Goal: Task Accomplishment & Management: Manage account settings

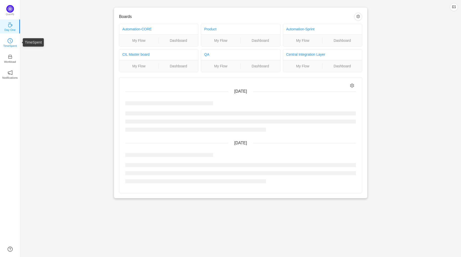
click at [7, 45] on p "TimeSpent" at bounding box center [10, 46] width 14 height 5
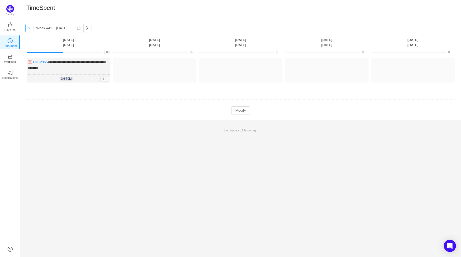
click at [28, 29] on button "button" at bounding box center [29, 28] width 8 height 8
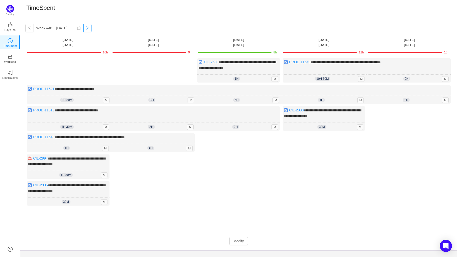
click at [90, 27] on button "button" at bounding box center [87, 28] width 8 height 8
type input "Week #41 ~ Oct 06"
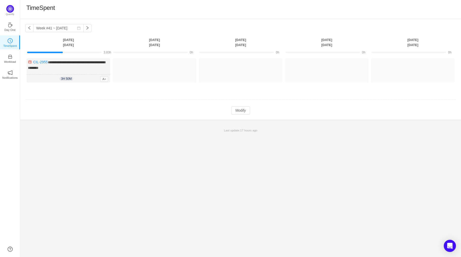
click at [252, 111] on td "Modify Cancel Submit" at bounding box center [240, 110] width 431 height 9
click at [247, 107] on button "Modify" at bounding box center [240, 110] width 18 height 8
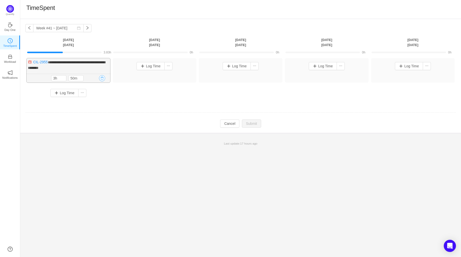
click at [102, 78] on button "button" at bounding box center [102, 78] width 6 height 6
click at [98, 100] on button "Yes" at bounding box center [96, 99] width 10 height 6
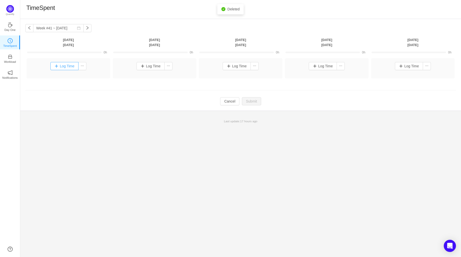
click at [72, 66] on button "Log Time" at bounding box center [64, 66] width 28 height 8
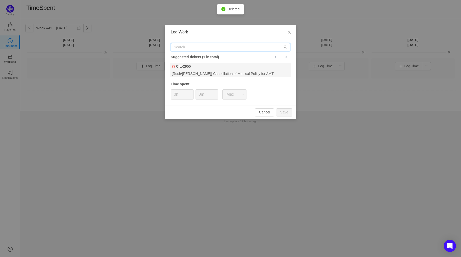
click at [218, 49] on input "text" at bounding box center [231, 47] width 120 height 8
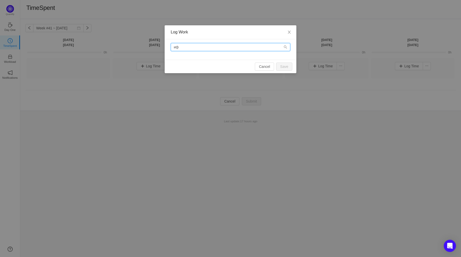
type input "и"
type input "b"
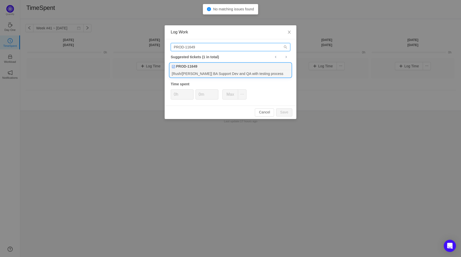
type input "PROD-11649"
click at [219, 73] on div "[Rush/Hays] BA Support Dev and QA with testing process" at bounding box center [231, 73] width 122 height 7
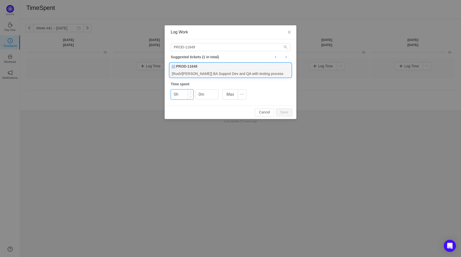
click at [175, 95] on input "0h" at bounding box center [182, 95] width 22 height 10
click at [286, 110] on button "Save" at bounding box center [284, 112] width 16 height 8
type input "0h"
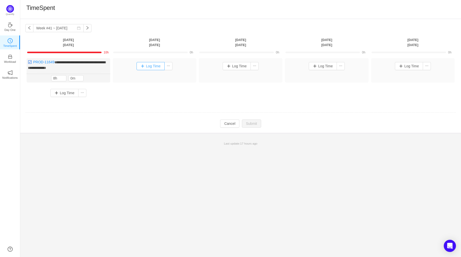
click at [150, 66] on button "Log Time" at bounding box center [151, 66] width 28 height 8
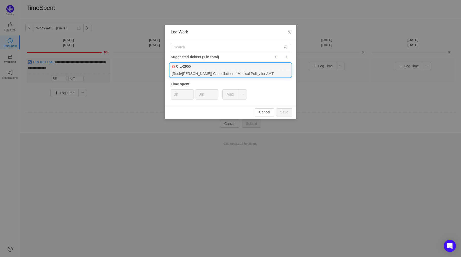
click at [221, 74] on div "[Rush/[PERSON_NAME]] Cancellation of Medical Policy for AMT" at bounding box center [231, 73] width 122 height 7
click at [197, 96] on input "0m" at bounding box center [207, 95] width 22 height 10
click at [286, 111] on button "Save" at bounding box center [284, 112] width 16 height 8
type input "0m"
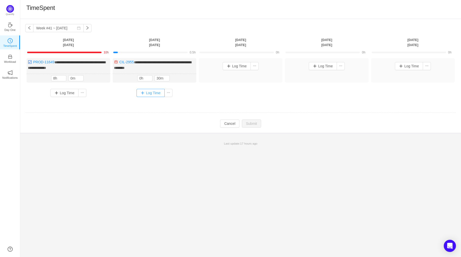
click at [158, 91] on button "Log Time" at bounding box center [151, 93] width 28 height 8
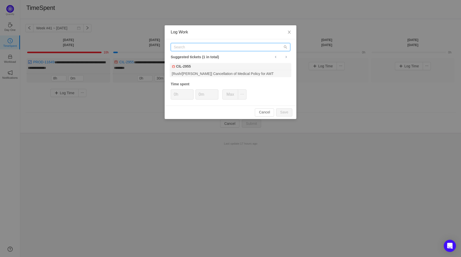
click at [202, 50] on input "text" at bounding box center [231, 47] width 120 height 8
click at [205, 48] on input "text" at bounding box center [231, 47] width 120 height 8
type input "CIL-3024"
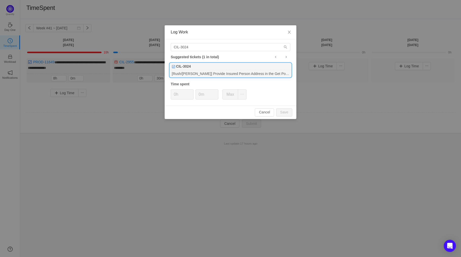
click at [217, 74] on div "[Rush/Hays MP] Provide Insured Person Address in the Get Policy response" at bounding box center [231, 73] width 122 height 7
click at [197, 95] on input "0m" at bounding box center [207, 95] width 22 height 10
click at [287, 112] on button "Save" at bounding box center [284, 112] width 16 height 8
type input "0m"
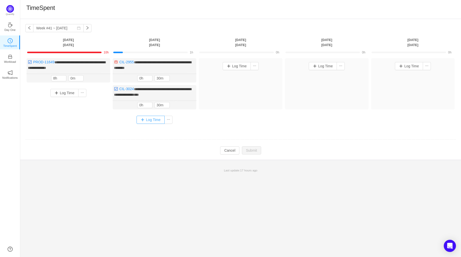
click at [151, 120] on button "Log Time" at bounding box center [151, 120] width 28 height 8
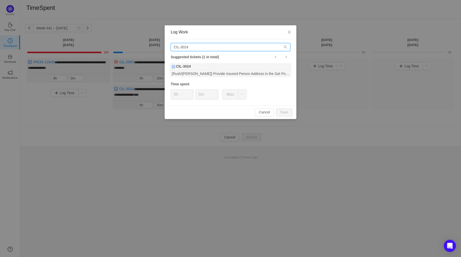
drag, startPoint x: 195, startPoint y: 47, endPoint x: 180, endPoint y: 48, distance: 15.0
click at [180, 48] on input "CIL-3024" at bounding box center [231, 47] width 120 height 8
type input "CIL-2975"
click at [207, 79] on div "CIL-2975 Suggested tickets (1 in total) CIL-2975 [QA] Test new Payment Check fu…" at bounding box center [231, 72] width 132 height 66
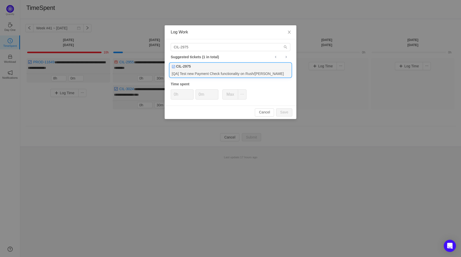
click at [212, 70] on div "[QA] Test new Payment Check functionality on Rush/Hays BP" at bounding box center [231, 73] width 122 height 7
click at [199, 96] on input "0m" at bounding box center [207, 95] width 22 height 10
click at [289, 113] on button "Save" at bounding box center [284, 112] width 16 height 8
type input "0m"
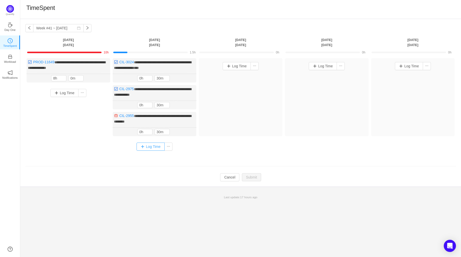
click at [153, 143] on button "Log Time" at bounding box center [151, 147] width 28 height 8
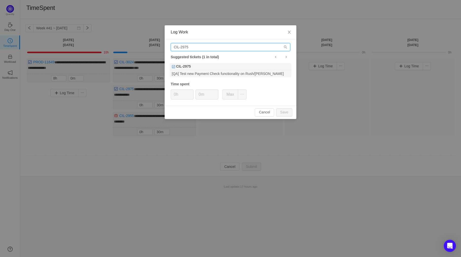
drag, startPoint x: 193, startPoint y: 45, endPoint x: 180, endPoint y: 46, distance: 12.5
click at [180, 46] on input "CIL-2975" at bounding box center [231, 47] width 120 height 8
type input "CIL-3045"
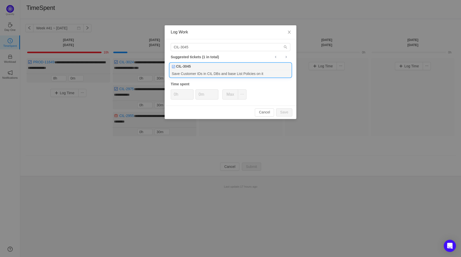
click at [219, 73] on div "Save Customer IDs in CIL DBs and base List Policies on it" at bounding box center [231, 73] width 122 height 7
click at [197, 95] on input "0m" at bounding box center [207, 95] width 22 height 10
click at [290, 110] on button "Save" at bounding box center [284, 112] width 16 height 8
type input "0m"
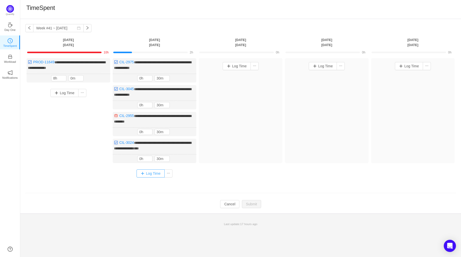
click at [146, 171] on button "Log Time" at bounding box center [151, 174] width 28 height 8
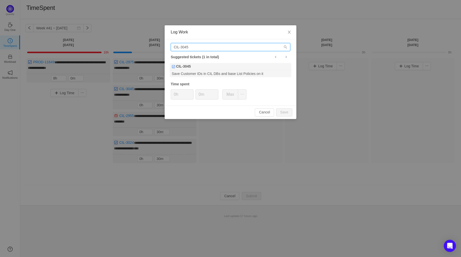
drag, startPoint x: 210, startPoint y: 49, endPoint x: 152, endPoint y: 45, distance: 57.9
click at [152, 45] on div "Log Work CIL-3045 Suggested tickets (1 in total) CIL-3045 Save Customer IDs in …" at bounding box center [230, 128] width 461 height 257
type input "PROD-11521"
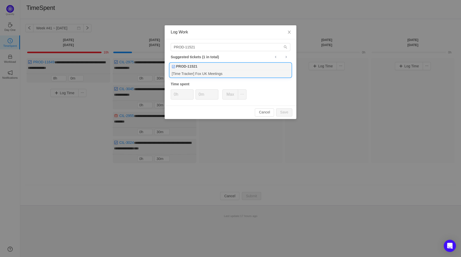
click at [233, 71] on div "[Time Tracker] Fox UK Meetings" at bounding box center [231, 73] width 122 height 7
click at [192, 93] on span "Increase Value" at bounding box center [190, 93] width 5 height 6
type input "2h"
click at [192, 93] on span "Increase Value" at bounding box center [190, 93] width 5 height 6
click at [200, 95] on input "0m" at bounding box center [207, 95] width 22 height 10
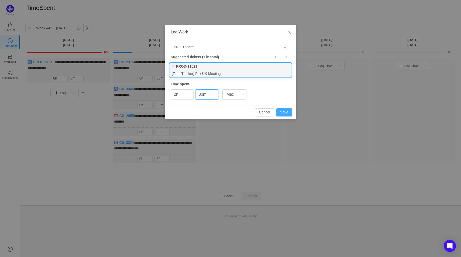
type input "30m"
click at [282, 114] on button "Save" at bounding box center [284, 112] width 16 height 8
type input "0h"
type input "0m"
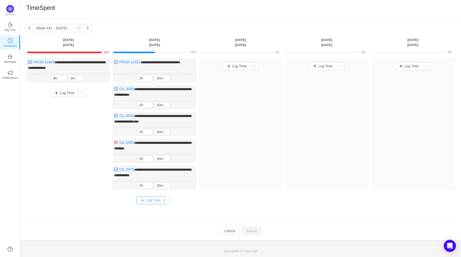
click at [153, 197] on button "Log Time" at bounding box center [151, 200] width 28 height 8
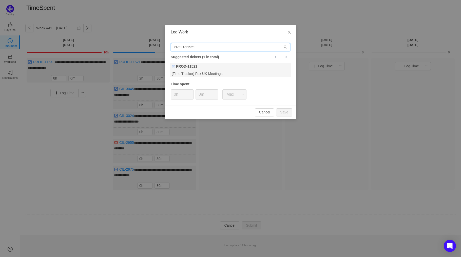
click at [197, 46] on input "PROD-11521" at bounding box center [231, 47] width 120 height 8
type input "PROD-11519"
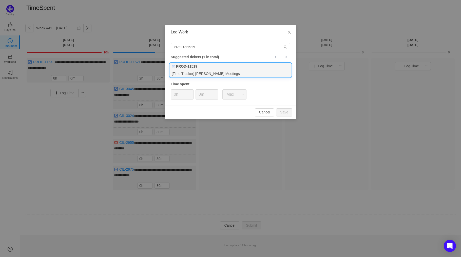
click at [200, 73] on div "[Time Tracker] Rush-Hays Meetings" at bounding box center [231, 73] width 122 height 7
click at [193, 92] on span "Increase Value" at bounding box center [190, 93] width 5 height 6
click at [291, 115] on button "Save" at bounding box center [284, 112] width 16 height 8
type input "0h"
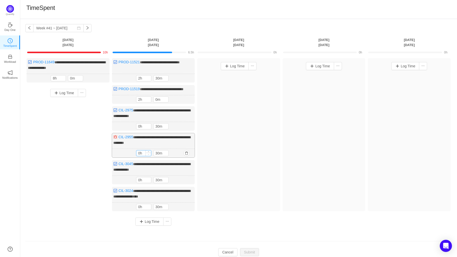
click at [150, 156] on span "Decrease Value" at bounding box center [148, 154] width 5 height 3
click at [150, 154] on span "Increase Value" at bounding box center [148, 152] width 5 height 3
type input "2h"
click at [150, 154] on span "Increase Value" at bounding box center [148, 152] width 5 height 3
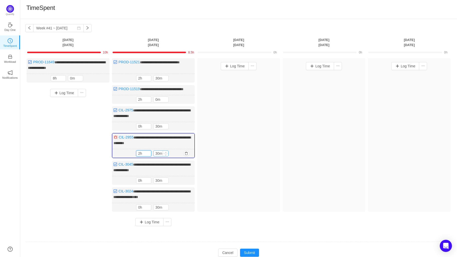
click at [158, 156] on input "30m" at bounding box center [161, 154] width 15 height 6
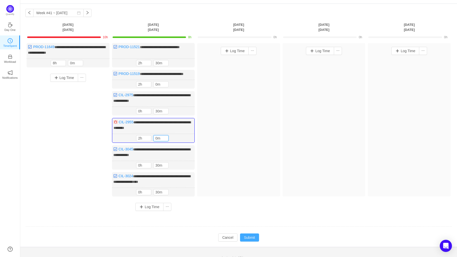
scroll to position [23, 0]
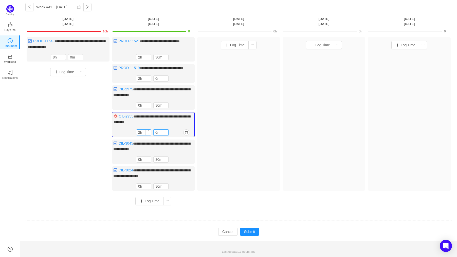
type input "0m"
click at [149, 135] on icon "icon: down" at bounding box center [148, 134] width 2 height 2
type input "0h"
click at [149, 135] on icon "icon: down" at bounding box center [148, 134] width 2 height 2
click at [157, 134] on input "0m" at bounding box center [161, 133] width 15 height 6
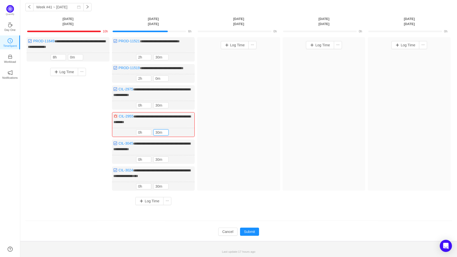
scroll to position [23, 0]
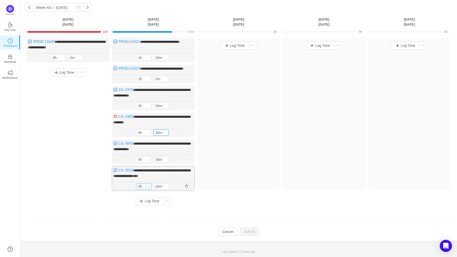
type input "30m"
click at [148, 185] on icon "icon: up" at bounding box center [148, 186] width 2 height 2
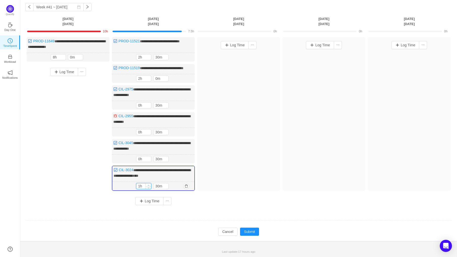
type input "2h"
click at [149, 185] on icon "icon: up" at bounding box center [148, 185] width 2 height 2
click at [157, 186] on input "30m" at bounding box center [161, 186] width 15 height 6
type input "0m"
click at [248, 230] on button "Submit" at bounding box center [249, 232] width 19 height 8
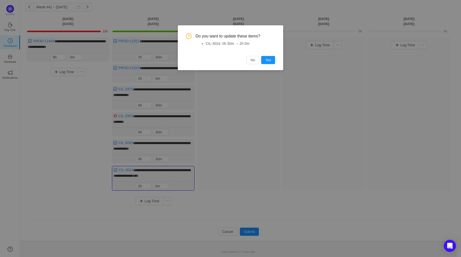
click at [272, 64] on div "Do you want to update these items? CIL-3024: 0h 30m → 2h 0m No Yes" at bounding box center [230, 47] width 105 height 45
click at [272, 60] on button "Yes" at bounding box center [268, 60] width 14 height 8
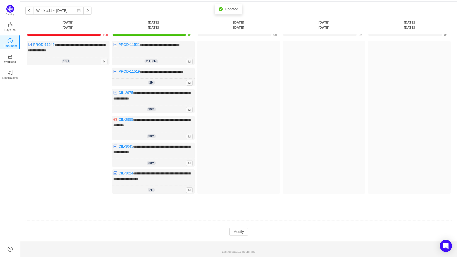
scroll to position [0, 0]
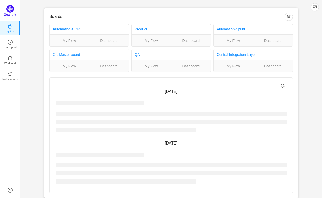
click at [15, 13] on p "Quantify" at bounding box center [10, 14] width 12 height 5
click at [13, 25] on link "Day One" at bounding box center [10, 26] width 5 height 5
click at [13, 40] on link "TimeSpent" at bounding box center [10, 42] width 5 height 5
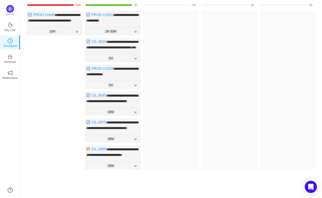
scroll to position [106, 0]
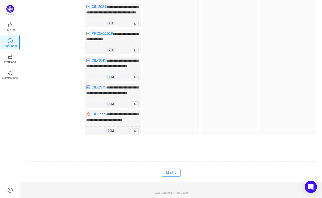
click at [166, 172] on button "Modify" at bounding box center [171, 173] width 18 height 8
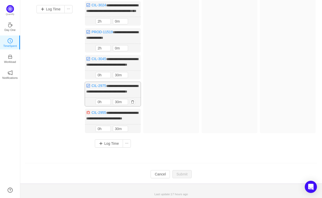
scroll to position [72, 0]
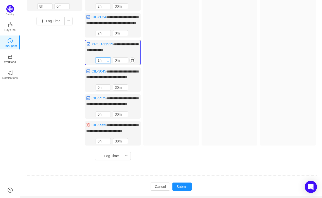
click at [108, 62] on icon "icon: down" at bounding box center [108, 62] width 2 height 2
type input "0h"
click at [108, 62] on icon "icon: down" at bounding box center [108, 62] width 2 height 2
click at [117, 63] on input "0m" at bounding box center [120, 61] width 15 height 6
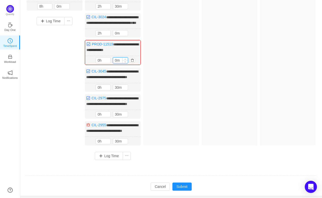
click at [116, 63] on input "0m" at bounding box center [120, 61] width 15 height 6
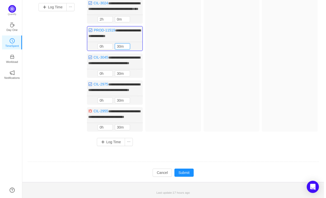
scroll to position [109, 0]
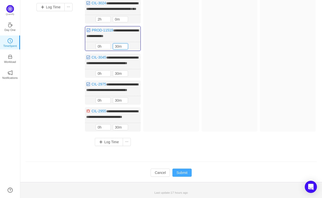
type input "30m"
click at [180, 171] on button "Submit" at bounding box center [181, 173] width 19 height 8
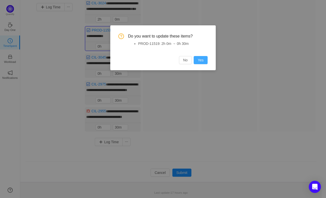
click at [201, 62] on button "Yes" at bounding box center [201, 60] width 14 height 8
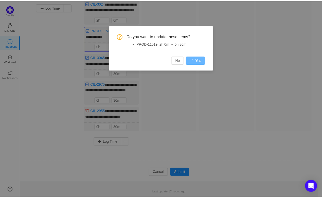
scroll to position [106, 0]
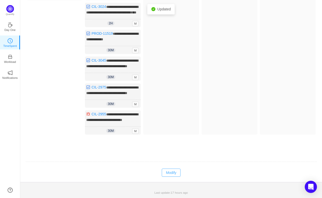
click at [170, 172] on button "Modify" at bounding box center [171, 173] width 18 height 8
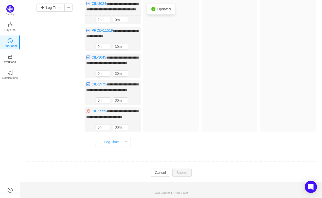
click at [111, 143] on button "Log Time" at bounding box center [109, 142] width 28 height 8
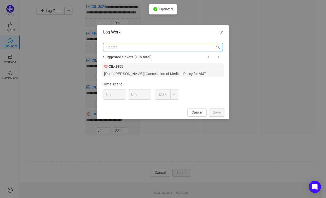
click at [122, 49] on input "text" at bounding box center [163, 47] width 120 height 8
paste input "[URL][DOMAIN_NAME]"
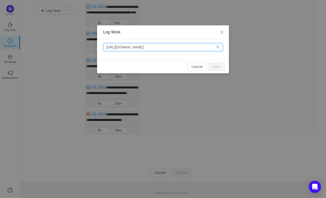
drag, startPoint x: 167, startPoint y: 47, endPoint x: 62, endPoint y: 47, distance: 104.9
click at [62, 47] on div "Log Work [URL][DOMAIN_NAME] Cancel Save" at bounding box center [163, 99] width 326 height 198
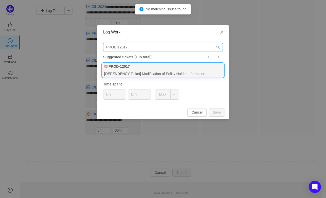
type input "PROD-12017"
click at [175, 74] on div "[DEPENDENCY Ticket] Modification of Policy Holder information" at bounding box center [163, 73] width 122 height 7
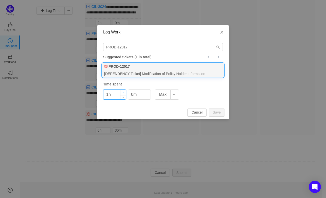
click at [122, 92] on span "Increase Value" at bounding box center [122, 93] width 5 height 6
click at [221, 110] on button "Save" at bounding box center [217, 112] width 16 height 8
type input "0h"
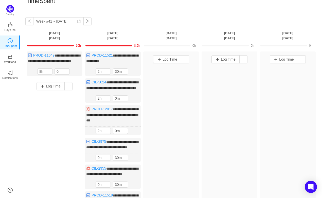
scroll to position [5, 0]
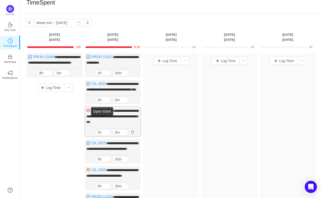
click at [106, 113] on link "PROD-12017" at bounding box center [101, 110] width 21 height 4
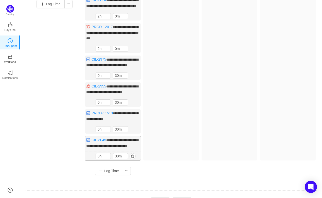
scroll to position [73, 0]
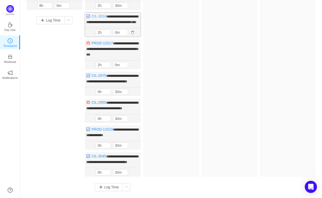
click at [98, 18] on link "CIL-3024" at bounding box center [98, 16] width 15 height 4
